Goal: Transaction & Acquisition: Purchase product/service

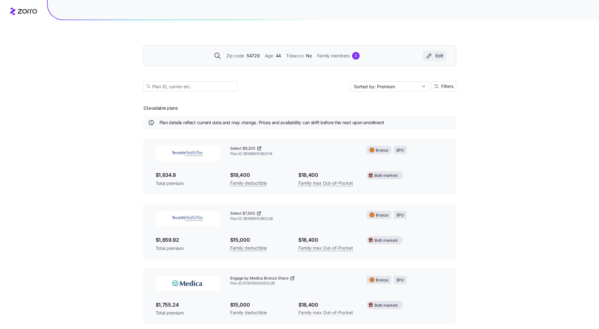
click at [436, 55] on div "Edit" at bounding box center [434, 56] width 18 height 6
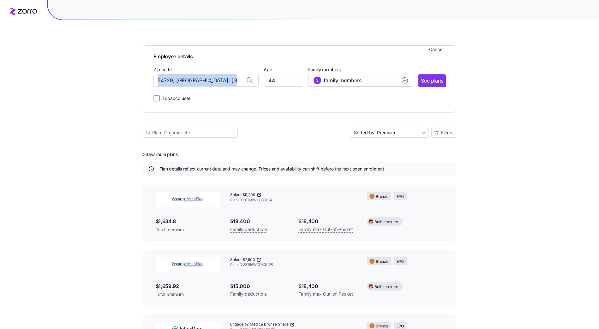
drag, startPoint x: 243, startPoint y: 80, endPoint x: 124, endPoint y: 85, distance: 118.5
click at [124, 85] on div "Employee details Cancel Zip code 54729, [GEOGRAPHIC_DATA], [GEOGRAPHIC_DATA] Ag…" at bounding box center [299, 250] width 599 height 501
drag, startPoint x: 124, startPoint y: 85, endPoint x: 177, endPoint y: 81, distance: 52.5
click at [174, 80] on input "54729, [GEOGRAPHIC_DATA], [GEOGRAPHIC_DATA]" at bounding box center [205, 80] width 105 height 13
click at [234, 81] on input "54729, [GEOGRAPHIC_DATA], [GEOGRAPHIC_DATA]" at bounding box center [205, 80] width 105 height 13
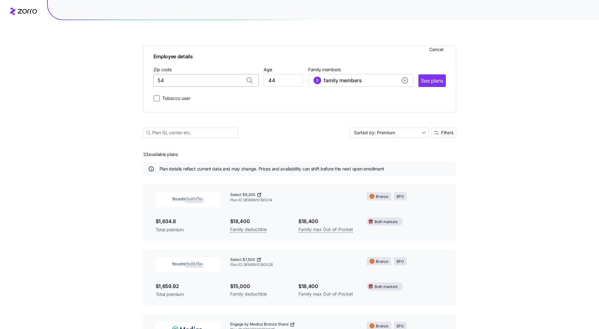
type input "5"
click at [225, 94] on span "54751, [GEOGRAPHIC_DATA], [GEOGRAPHIC_DATA]" at bounding box center [204, 97] width 88 height 8
type input "54751, [GEOGRAPHIC_DATA], [GEOGRAPHIC_DATA]"
drag, startPoint x: 284, startPoint y: 80, endPoint x: 222, endPoint y: 76, distance: 61.4
click at [246, 78] on div "Zip code 54751, [GEOGRAPHIC_DATA], [GEOGRAPHIC_DATA] Age [DEMOGRAPHIC_DATA] Fam…" at bounding box center [299, 76] width 292 height 21
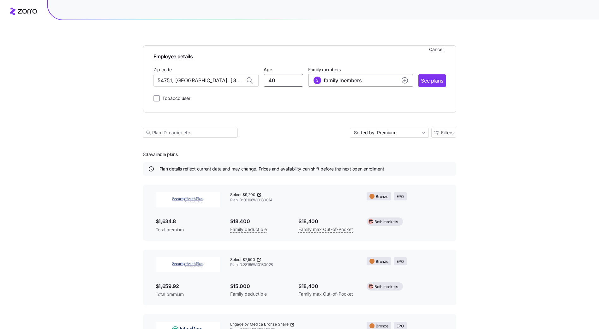
type input "40"
click at [321, 83] on div "3 family members" at bounding box center [337, 81] width 48 height 8
click at [281, 81] on input "40" at bounding box center [282, 80] width 39 height 13
click at [406, 81] on circle "add icon" at bounding box center [405, 81] width 6 height 6
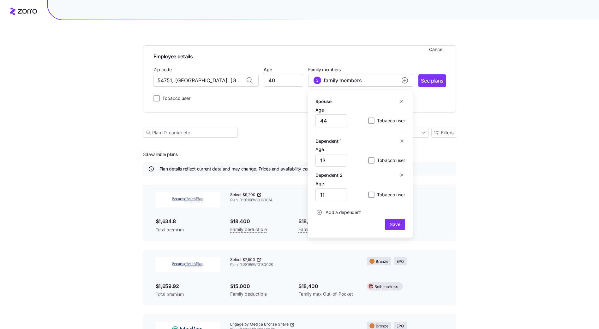
click at [401, 175] on icon "button" at bounding box center [401, 175] width 3 height 3
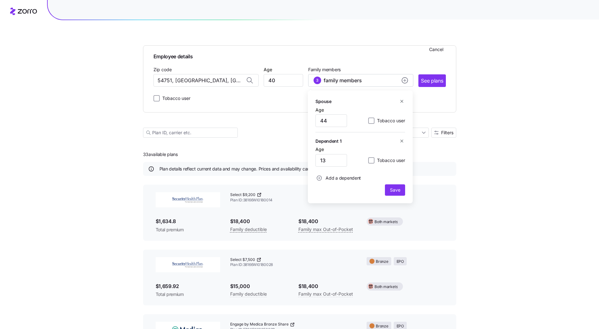
click at [402, 143] on icon "button" at bounding box center [401, 141] width 5 height 5
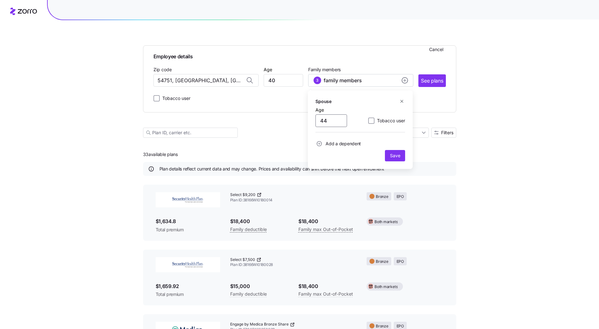
drag, startPoint x: 305, startPoint y: 123, endPoint x: 283, endPoint y: 120, distance: 21.6
click at [290, 123] on div "Employee details Cancel Zip code 54751, [GEOGRAPHIC_DATA], [GEOGRAPHIC_DATA] Ag…" at bounding box center [299, 84] width 313 height 123
type input "16"
click at [398, 157] on span "Save" at bounding box center [395, 156] width 10 height 6
click at [403, 80] on circle "add icon" at bounding box center [405, 81] width 6 height 6
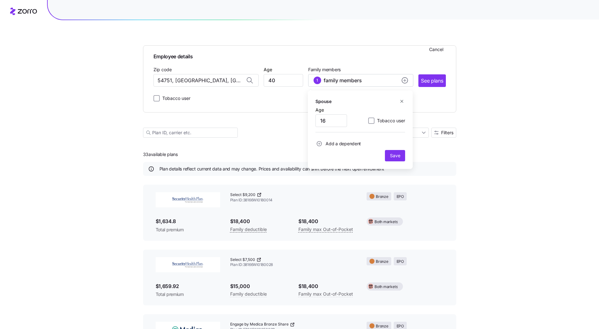
click at [401, 101] on icon "button" at bounding box center [401, 101] width 5 height 5
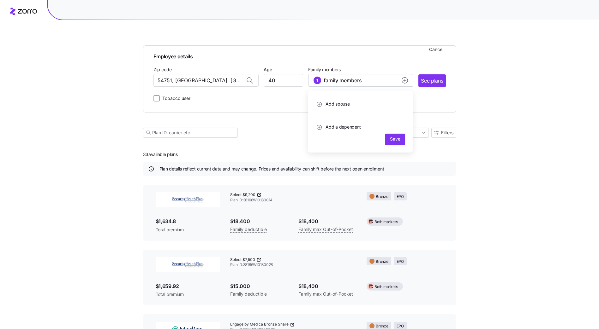
click at [343, 126] on span "Add a dependent" at bounding box center [342, 127] width 35 height 6
click at [331, 148] on input "Age" at bounding box center [331, 144] width 32 height 13
drag, startPoint x: 335, startPoint y: 145, endPoint x: 293, endPoint y: 143, distance: 41.4
click at [298, 145] on div "Employee details Cancel Zip code 54751, [GEOGRAPHIC_DATA], [GEOGRAPHIC_DATA] Ag…" at bounding box center [299, 84] width 313 height 123
type input "16"
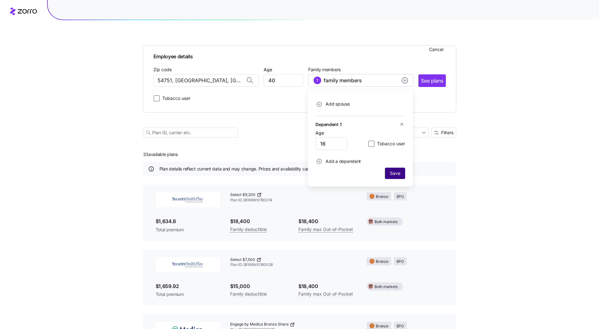
click at [400, 176] on span "Save" at bounding box center [394, 173] width 15 height 6
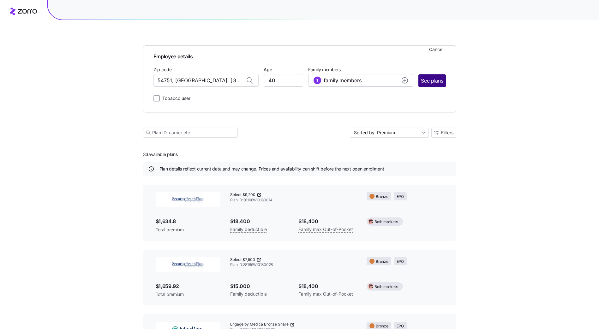
click at [437, 76] on button "See plans" at bounding box center [431, 80] width 27 height 13
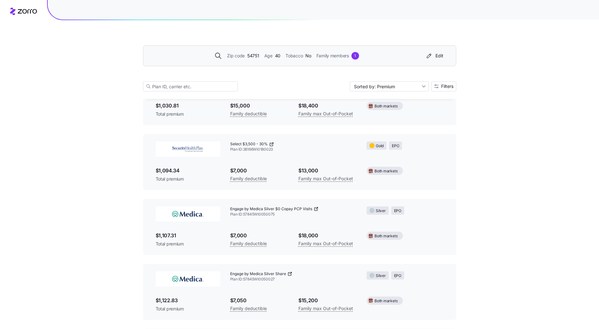
scroll to position [512, 0]
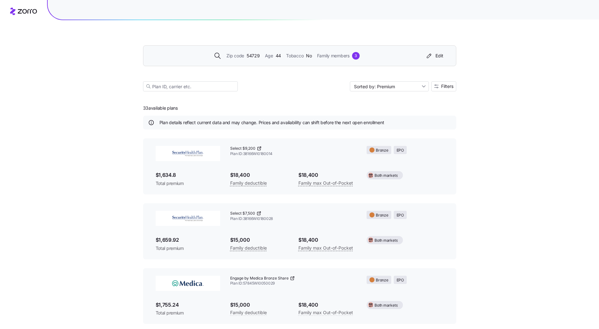
click at [360, 54] on div "Zip code 54729 Age 44 Tobacco No Family members 3" at bounding box center [287, 56] width 272 height 8
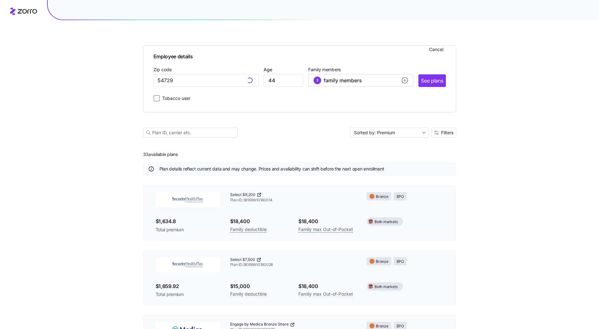
type input "54729, [GEOGRAPHIC_DATA], [GEOGRAPHIC_DATA]"
click at [400, 80] on div "3 family members" at bounding box center [360, 81] width 94 height 8
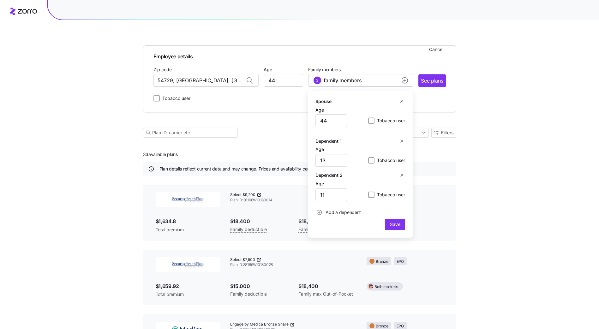
click at [427, 80] on span "See plans" at bounding box center [432, 81] width 22 height 8
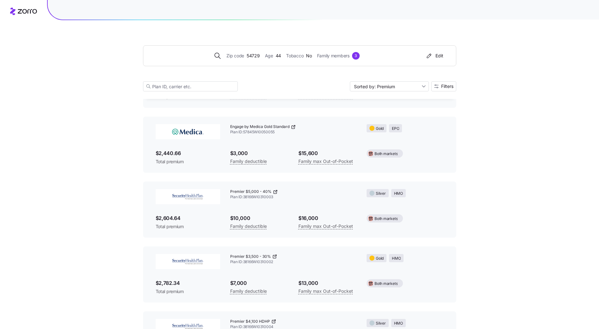
scroll to position [1522, 0]
